Goal: Task Accomplishment & Management: Complete application form

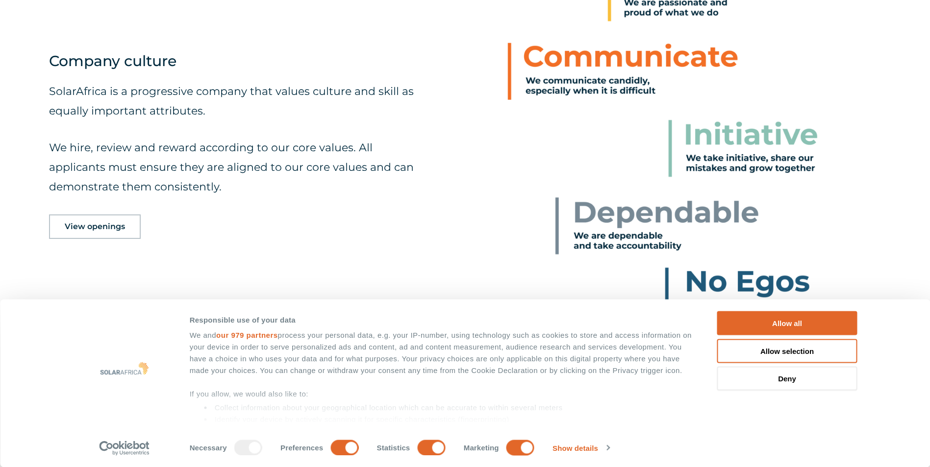
scroll to position [637, 0]
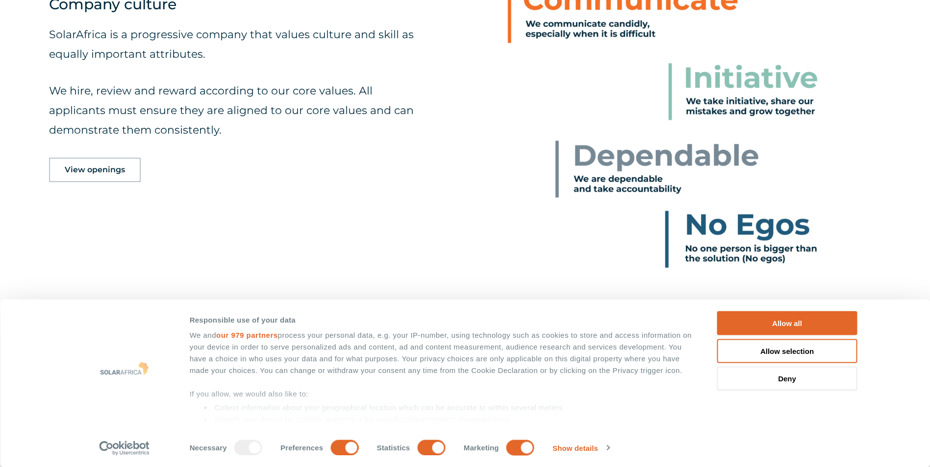
click at [90, 173] on span "View openings" at bounding box center [95, 170] width 60 height 8
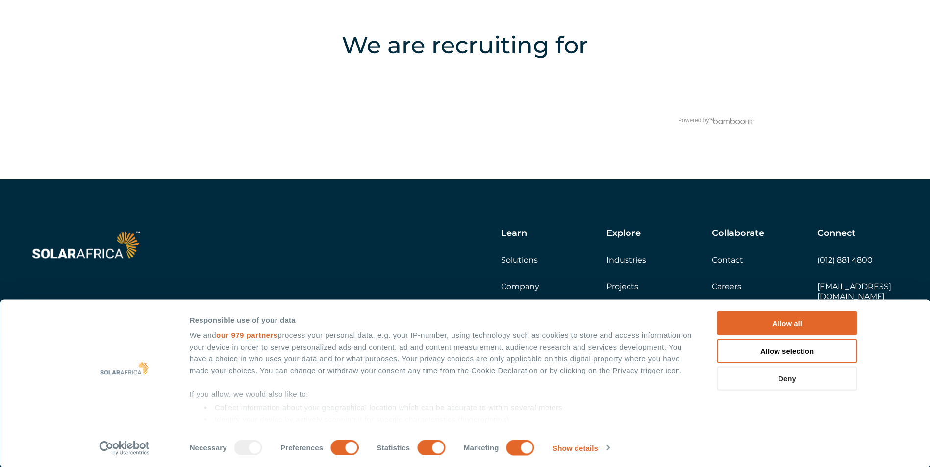
scroll to position [1992, 0]
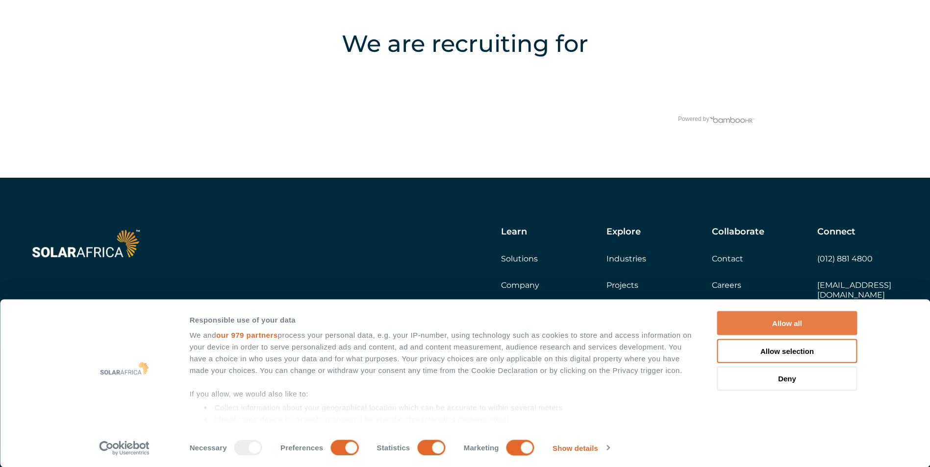
click at [794, 327] on button "Allow all" at bounding box center [787, 324] width 140 height 24
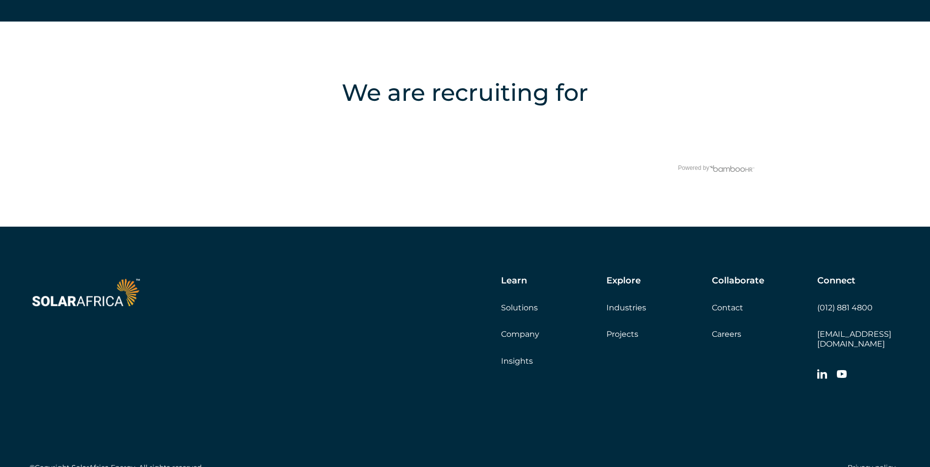
scroll to position [1946, 0]
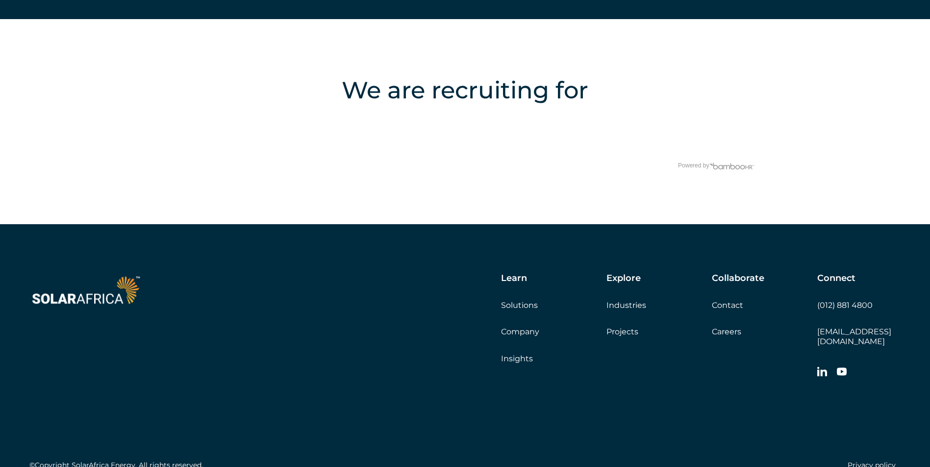
click at [620, 166] on div "Powered by" at bounding box center [463, 166] width 585 height 20
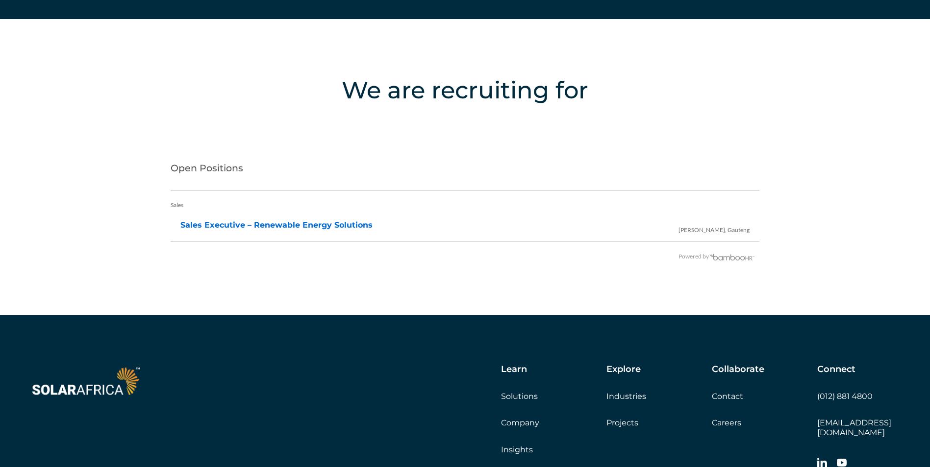
drag, startPoint x: 336, startPoint y: 172, endPoint x: 312, endPoint y: 149, distance: 33.6
click at [335, 171] on h2 "Open Positions" at bounding box center [465, 170] width 589 height 39
